Goal: Transaction & Acquisition: Download file/media

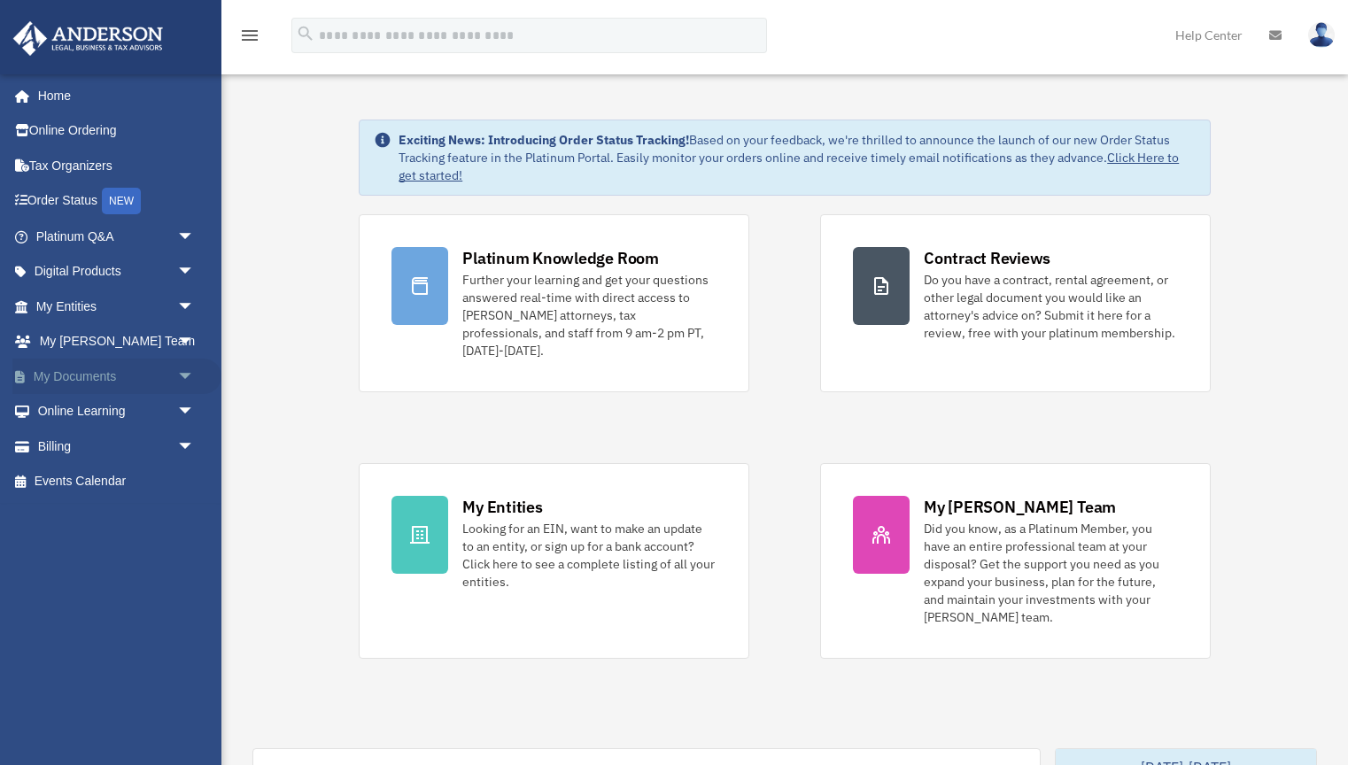
click at [107, 376] on link "My Documents arrow_drop_down" at bounding box center [116, 376] width 209 height 35
click at [186, 370] on span "arrow_drop_down" at bounding box center [194, 377] width 35 height 36
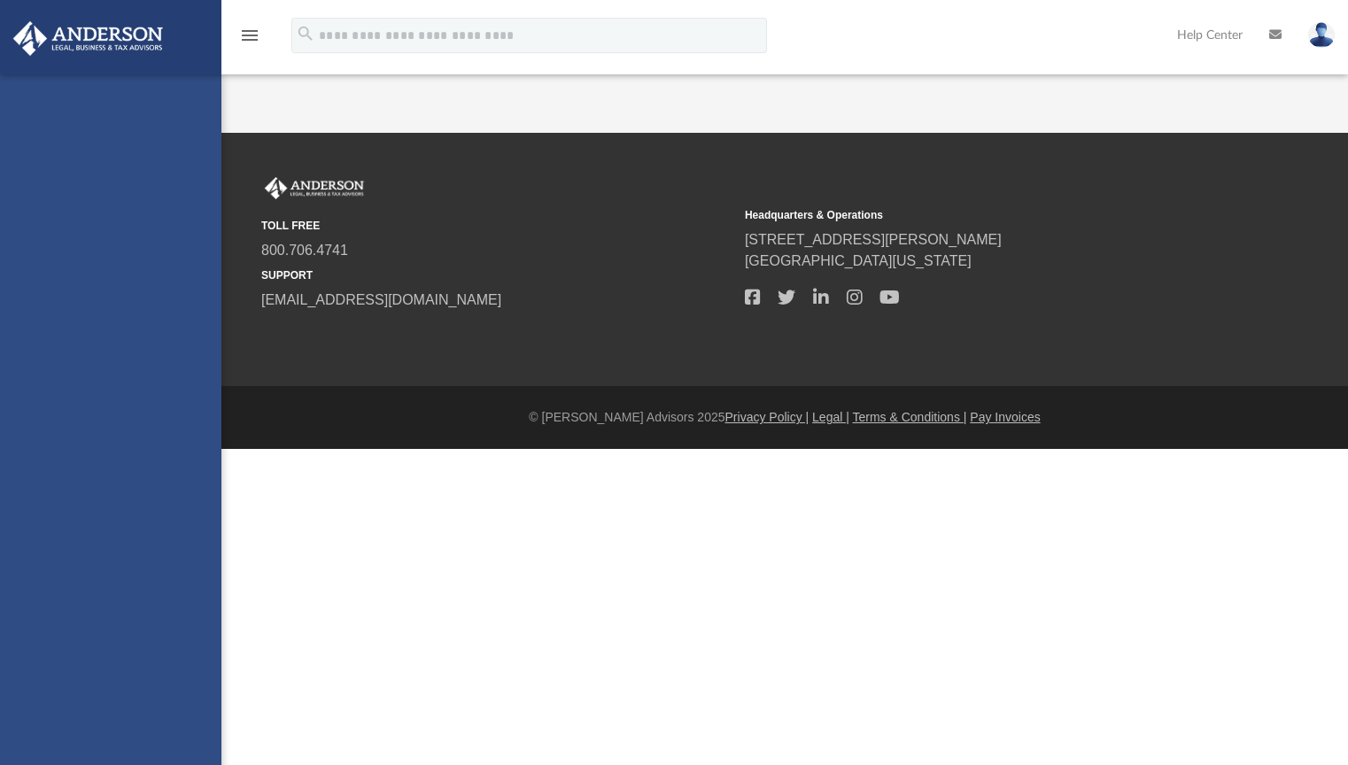
click at [77, 411] on div "[EMAIL_ADDRESS][DOMAIN_NAME] Sign Out [EMAIL_ADDRESS][DOMAIN_NAME] Home Online …" at bounding box center [110, 456] width 221 height 765
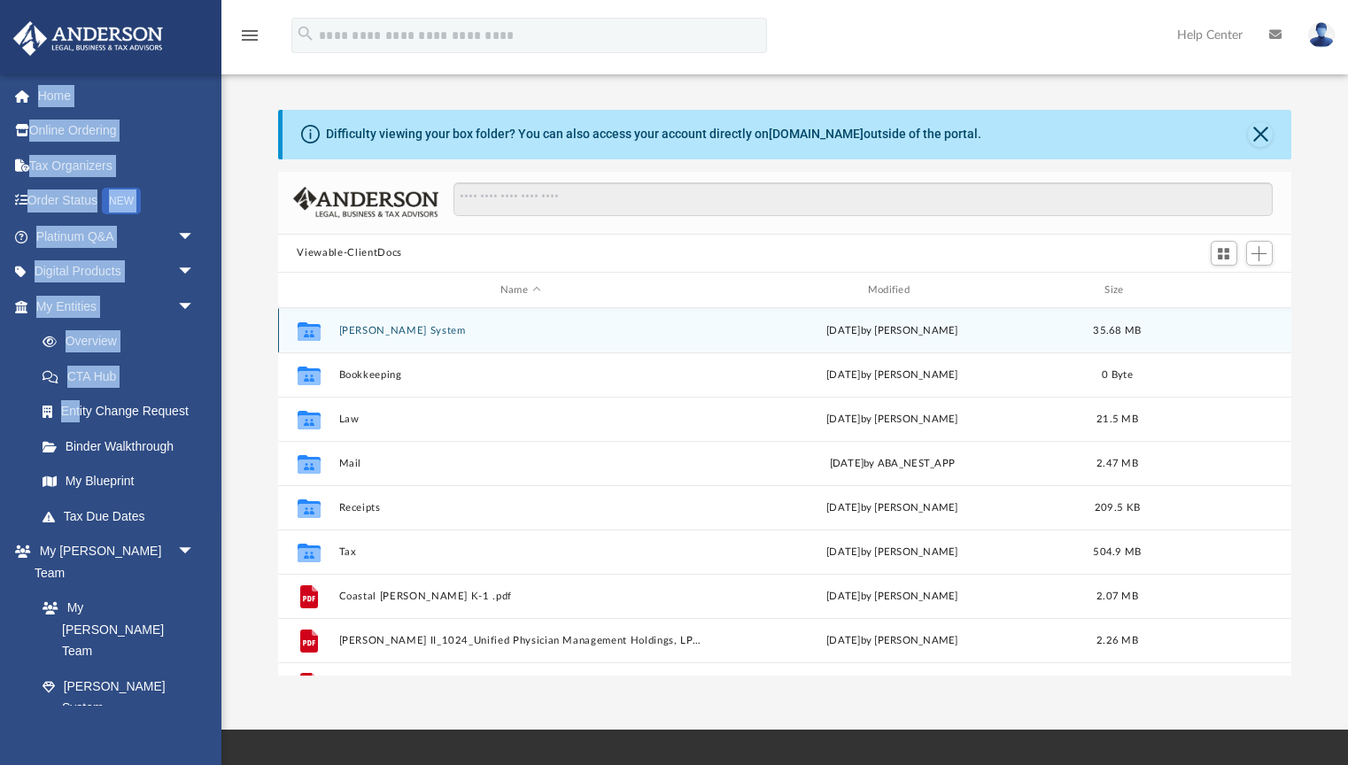
scroll to position [402, 1013]
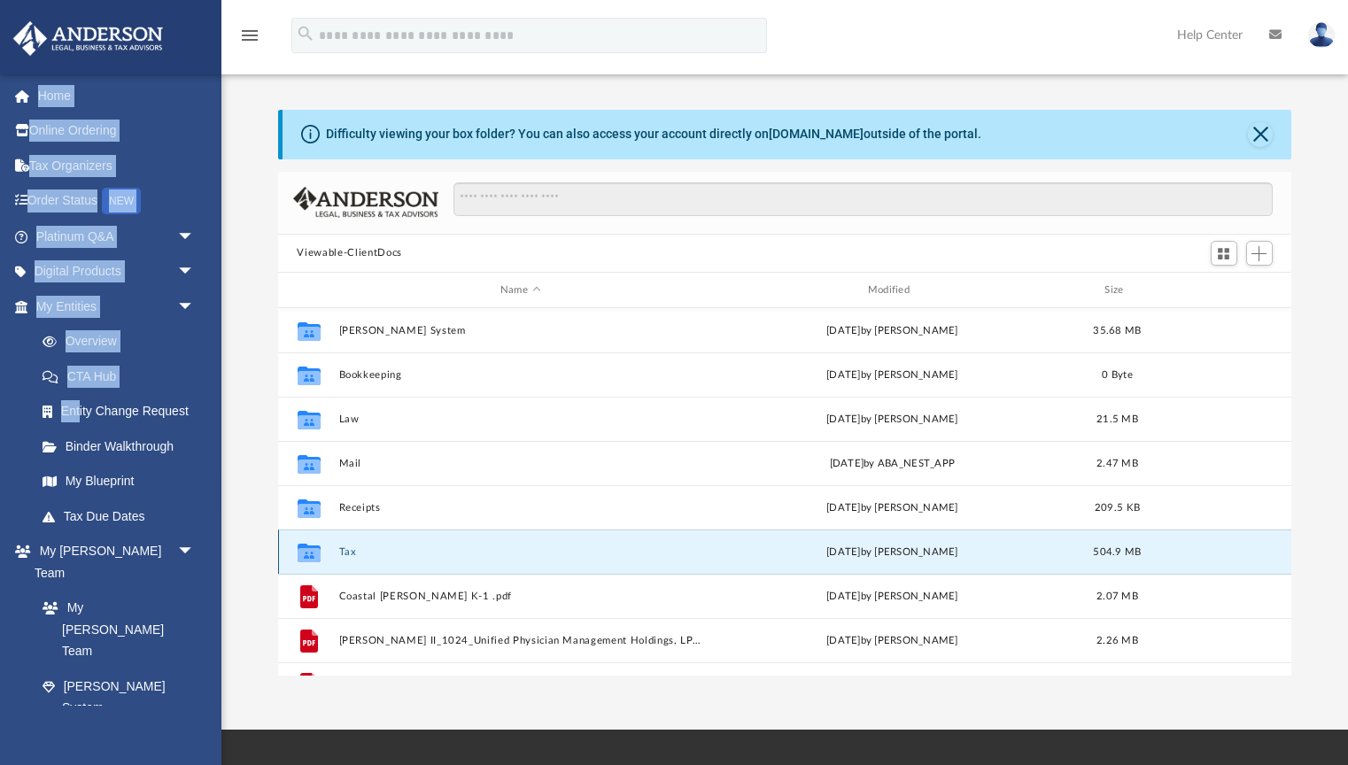
click at [346, 553] on button "Tax" at bounding box center [520, 552] width 364 height 12
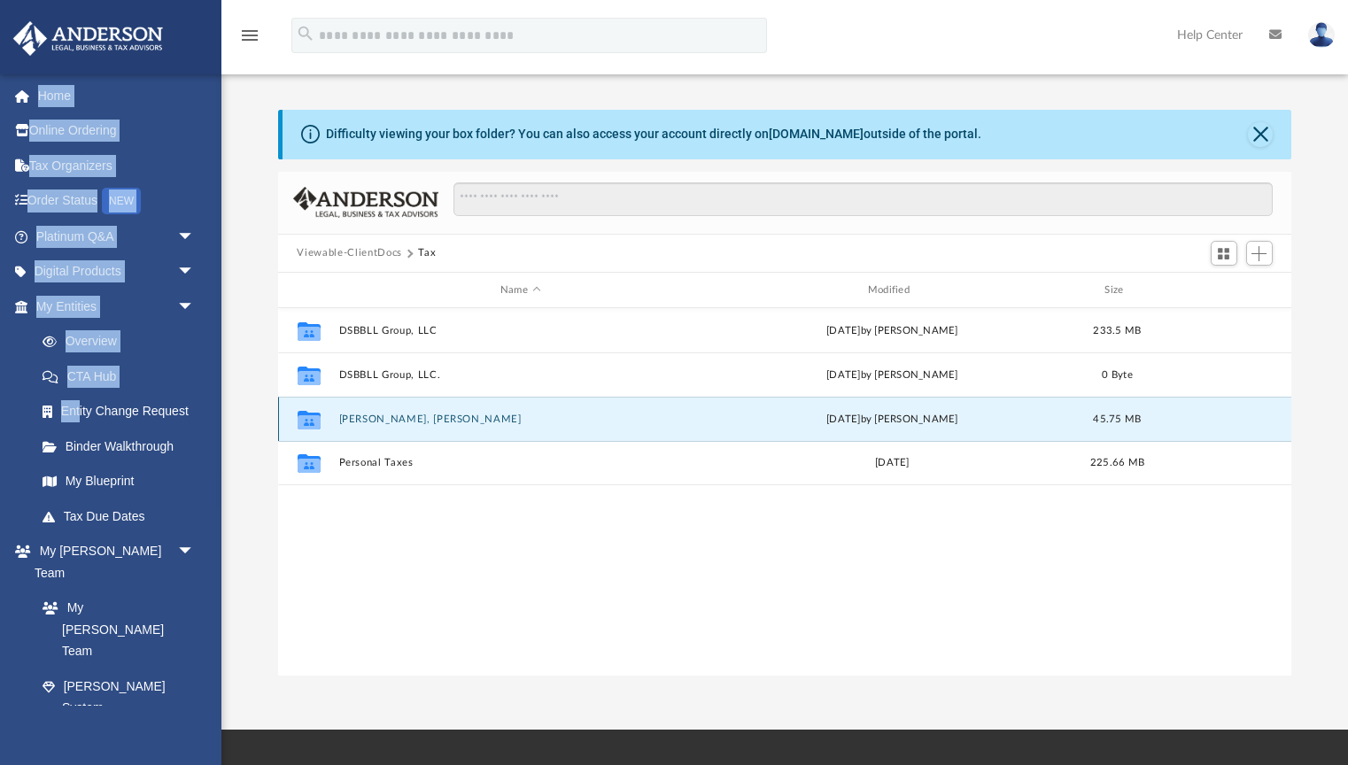
click at [375, 421] on button "[PERSON_NAME], [PERSON_NAME]" at bounding box center [520, 420] width 364 height 12
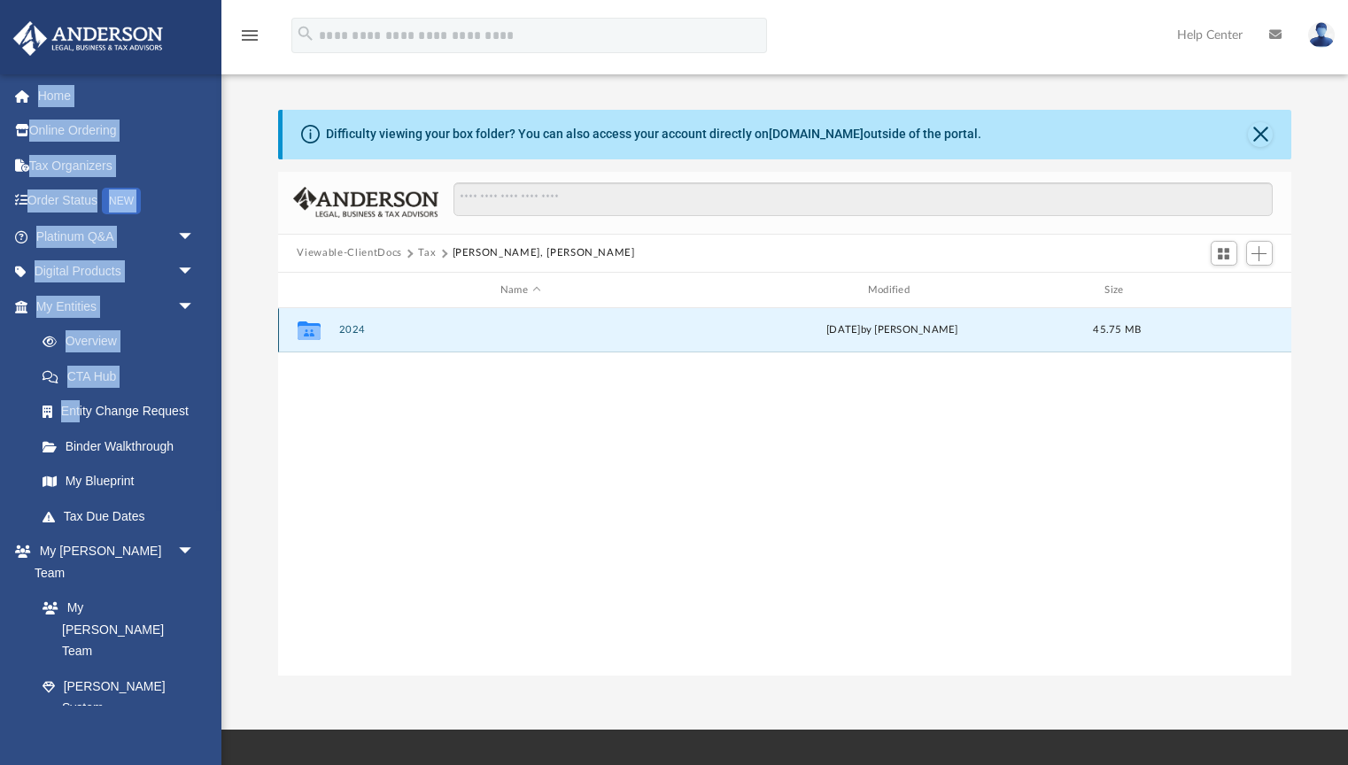
click at [353, 326] on button "2024" at bounding box center [520, 331] width 364 height 12
click at [1258, 133] on button "Close" at bounding box center [1260, 134] width 25 height 25
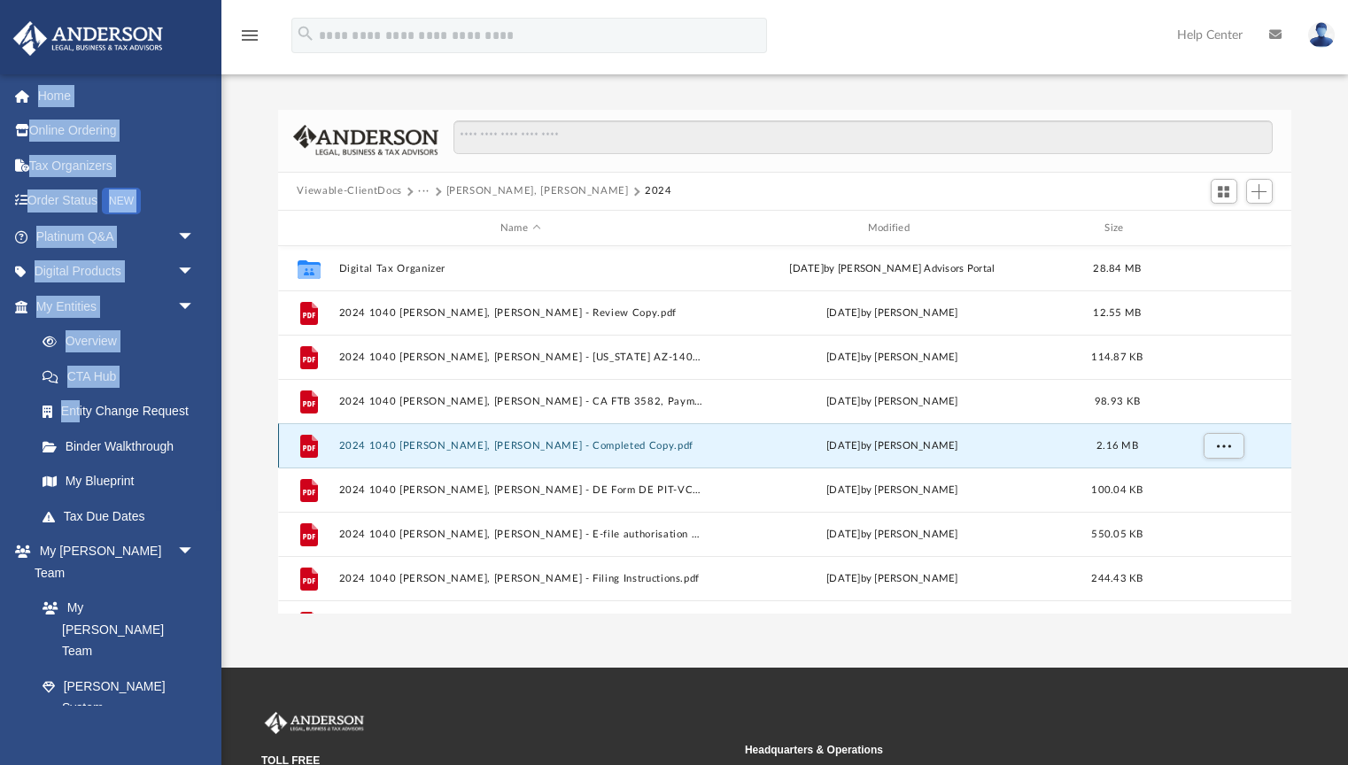
click at [444, 446] on button "2024 1040 [PERSON_NAME], [PERSON_NAME] - Completed Copy.pdf" at bounding box center [520, 446] width 364 height 12
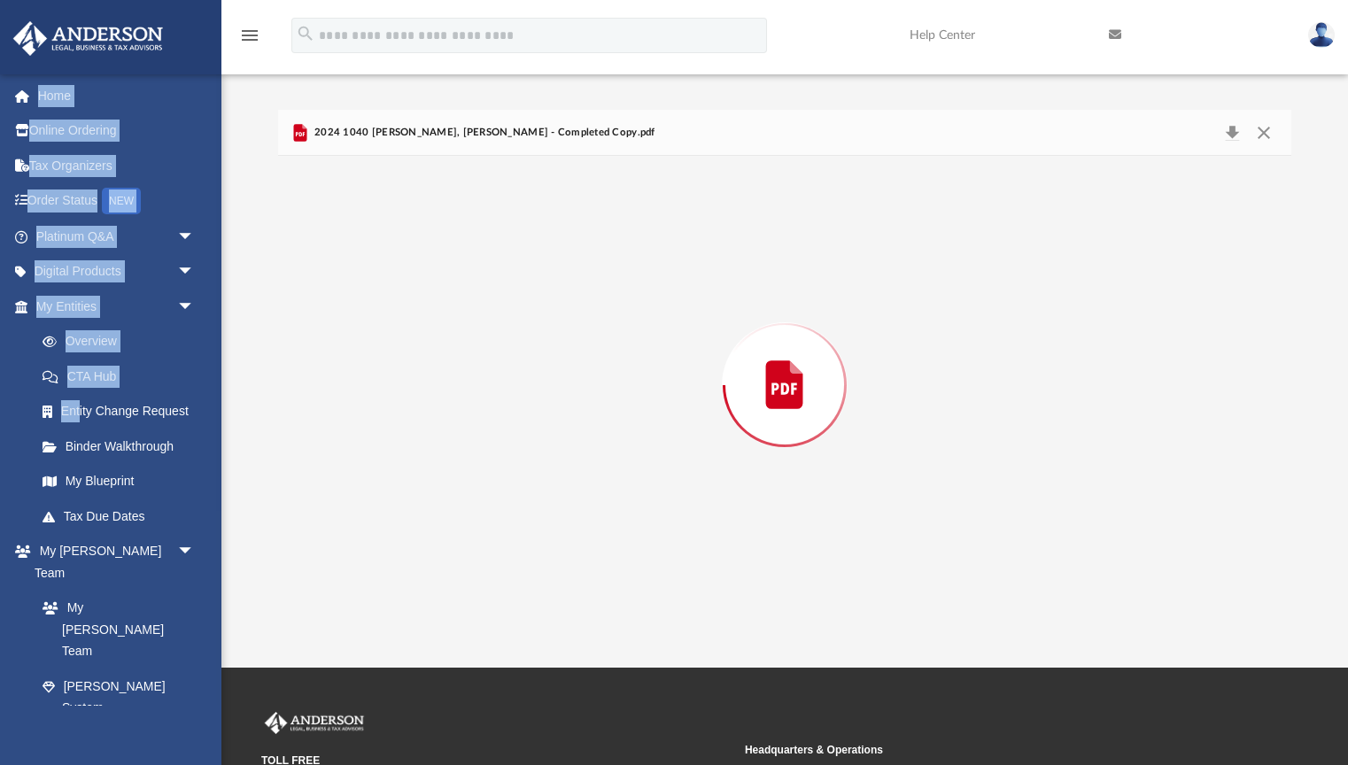
click at [444, 446] on div "Preview" at bounding box center [785, 384] width 1014 height 457
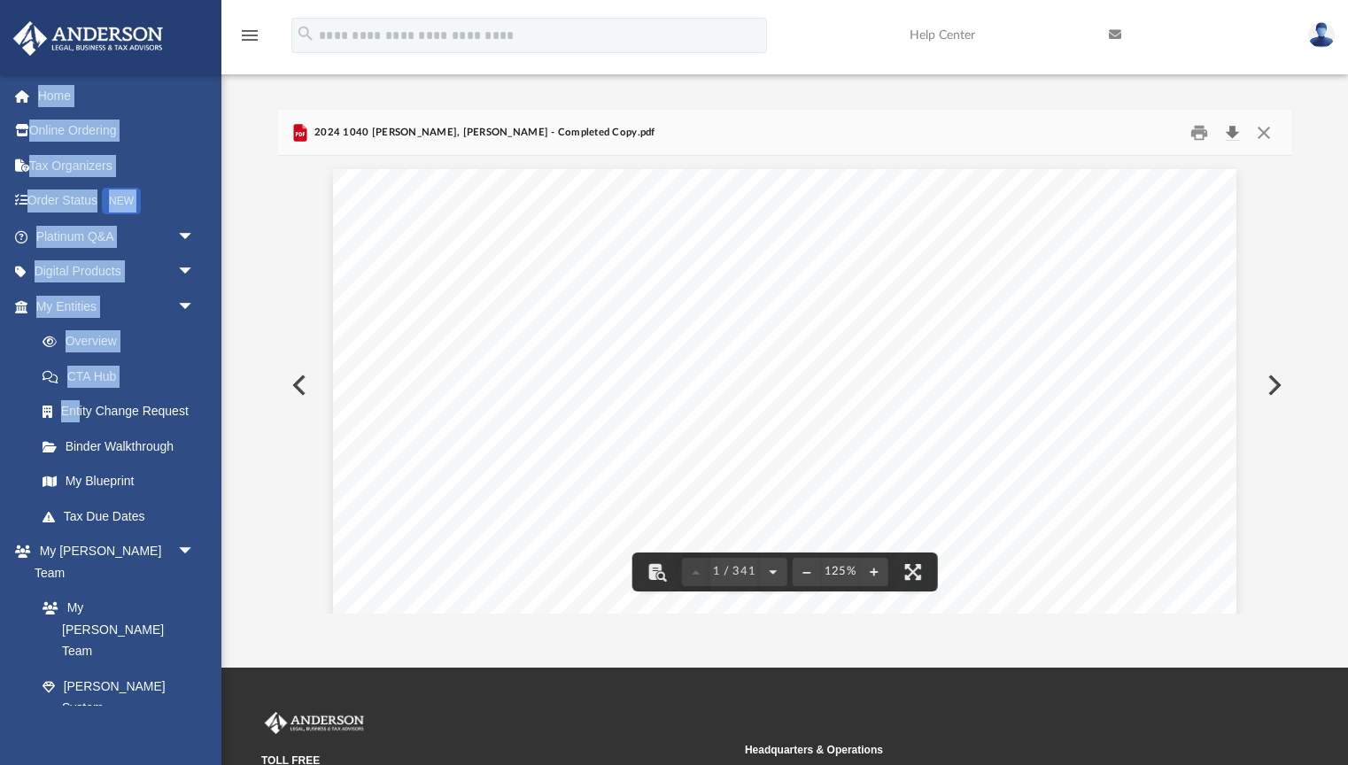
click at [1234, 131] on button "Download" at bounding box center [1233, 132] width 32 height 27
click at [375, 213] on div "426340 [DATE] [PERSON_NAME] GLOBAL BUSINESS GROUP, LLC [STREET_ADDRESS][PERSON_…" at bounding box center [784, 753] width 903 height 1169
